Goal: Task Accomplishment & Management: Manage account settings

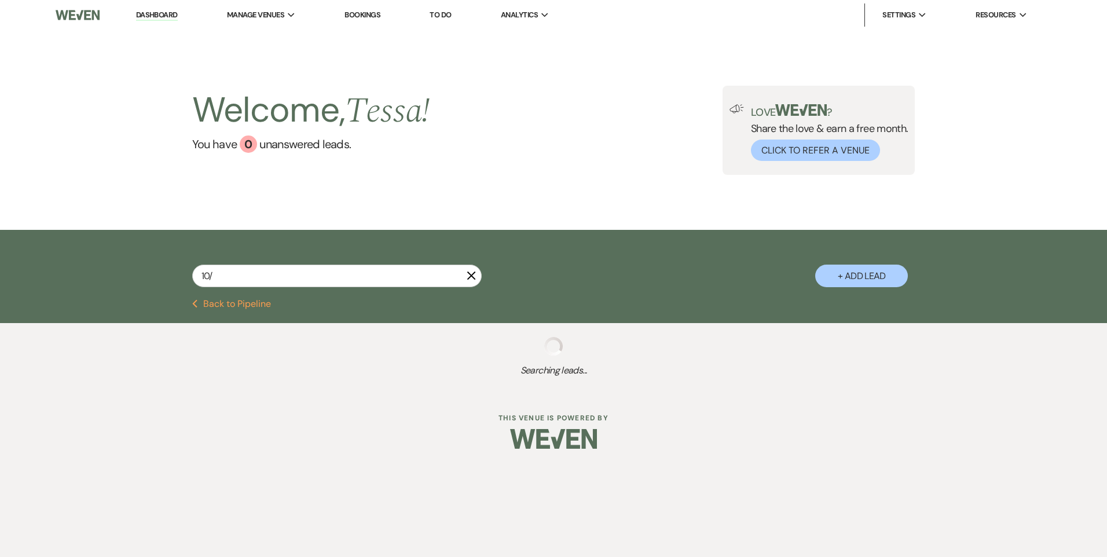
type input "10/1"
select select "8"
select select "4"
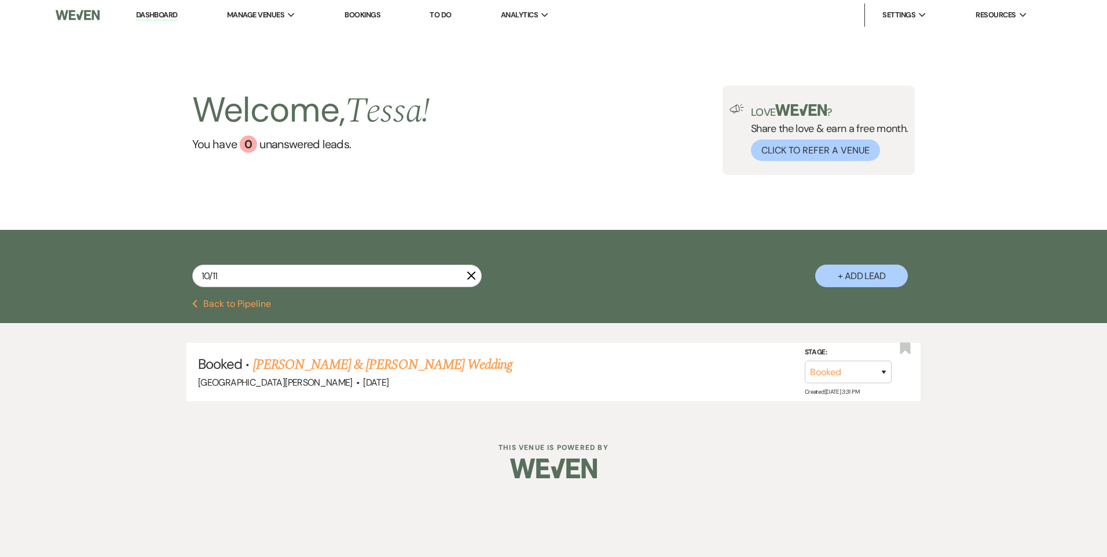
type input "10/11"
click at [404, 368] on link "[PERSON_NAME] & [PERSON_NAME] Wedding" at bounding box center [382, 364] width 259 height 21
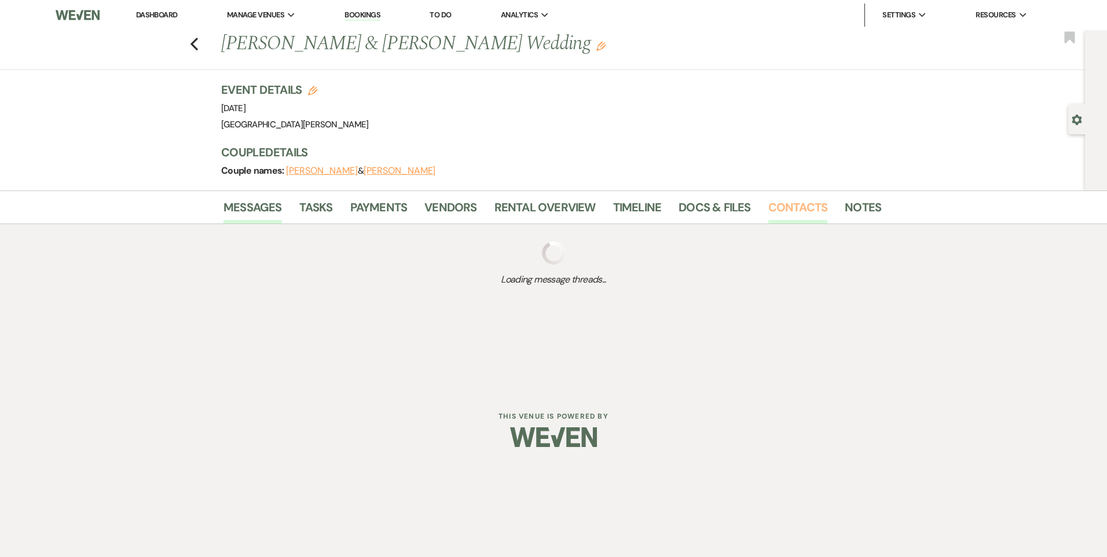
click at [792, 99] on div "Event Details Edit Event Date: [DATE] Venue: [GEOGRAPHIC_DATA][PERSON_NAME] Ven…" at bounding box center [545, 107] width 649 height 51
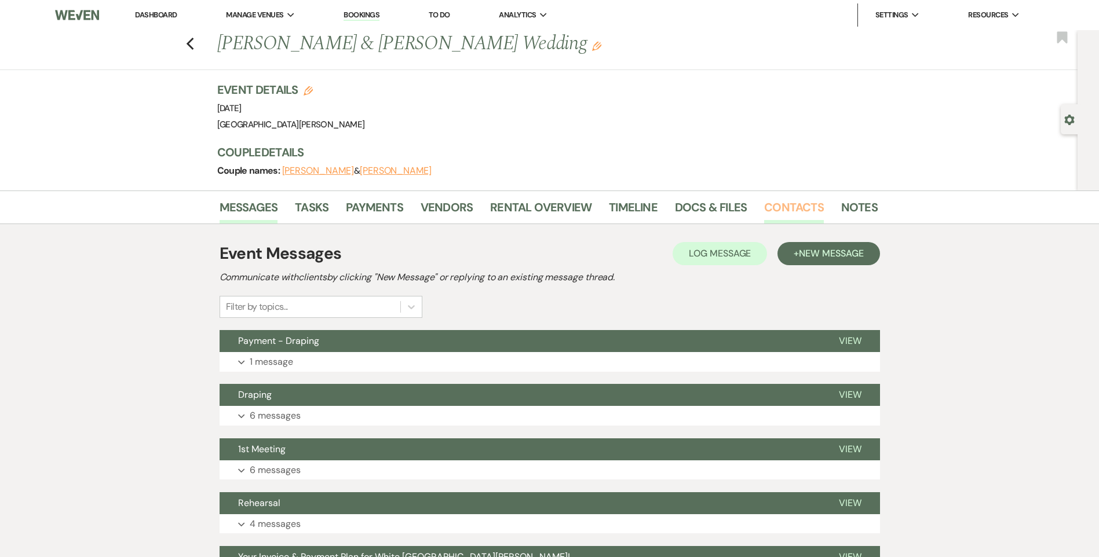
click at [790, 214] on link "Contacts" at bounding box center [794, 210] width 60 height 25
